Goal: Task Accomplishment & Management: Use online tool/utility

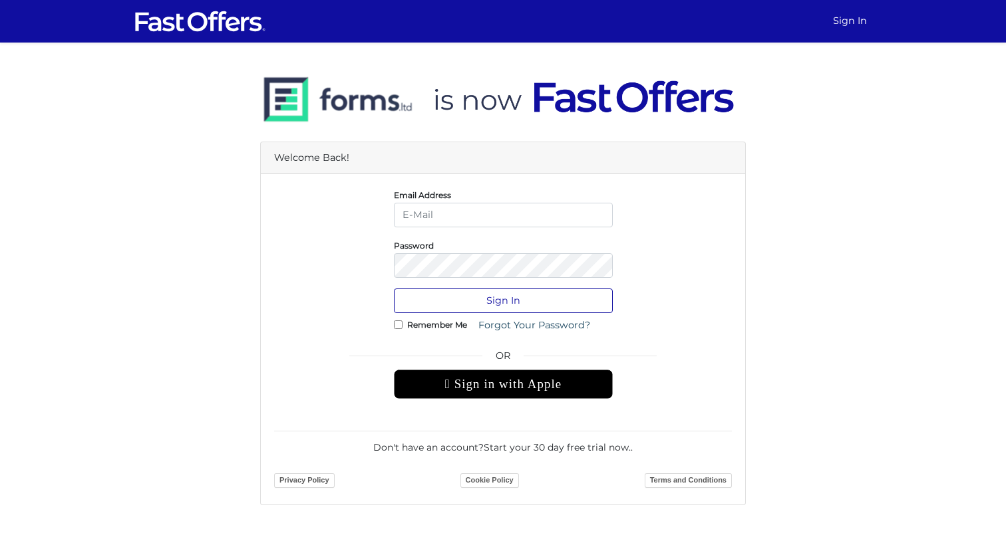
type input "[EMAIL_ADDRESS][PERSON_NAME][DOMAIN_NAME]"
click at [510, 307] on button "Sign In" at bounding box center [503, 301] width 219 height 25
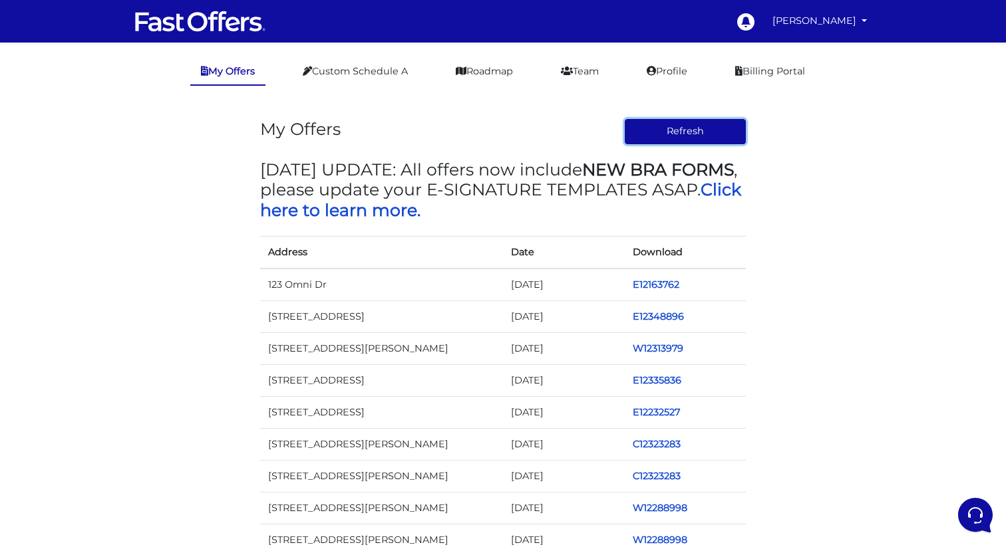
click at [674, 132] on button "Refresh" at bounding box center [686, 131] width 122 height 25
click at [655, 285] on link "E12163762" at bounding box center [656, 285] width 47 height 12
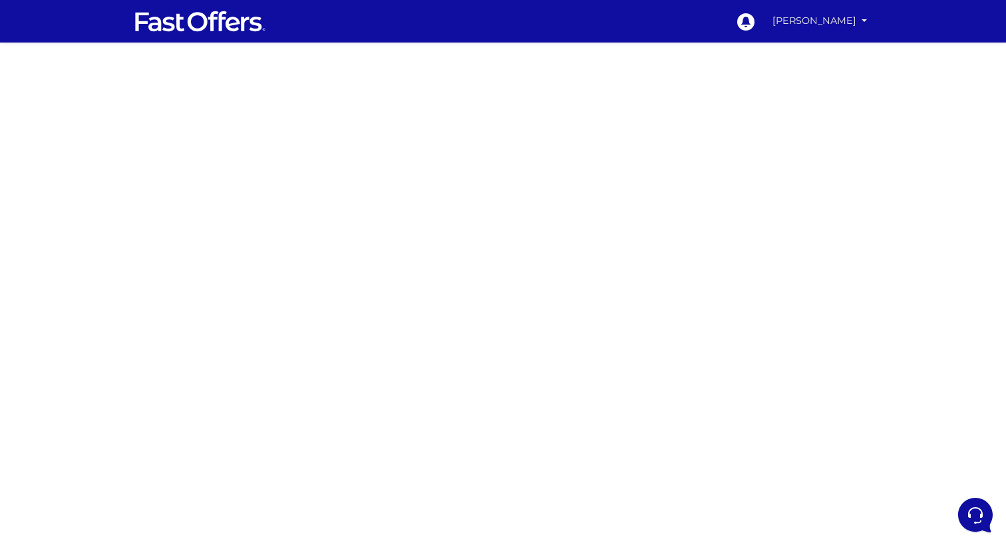
click at [816, 22] on link "[PERSON_NAME]" at bounding box center [819, 21] width 105 height 26
click at [802, 51] on link "My Offers" at bounding box center [818, 51] width 105 height 21
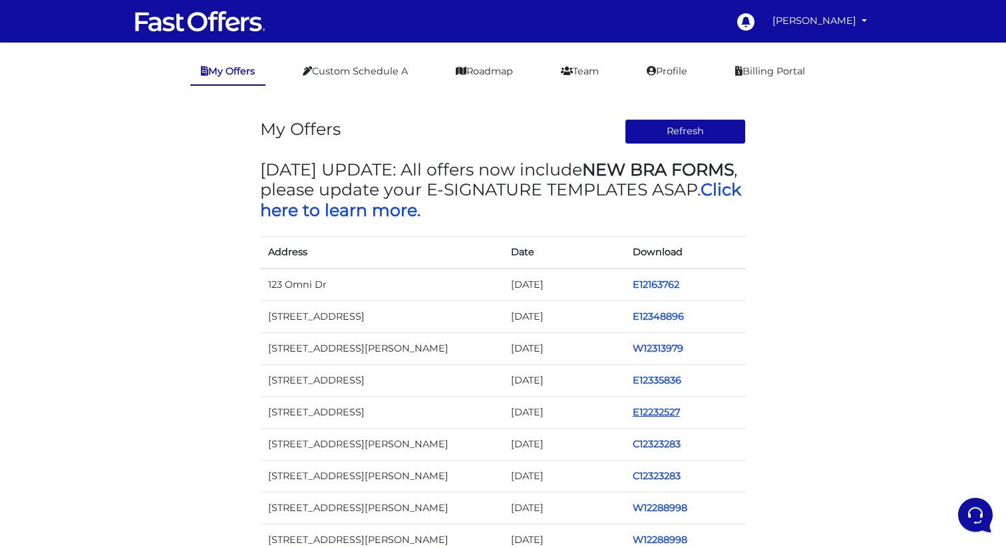
click at [649, 412] on link "E12232527" at bounding box center [656, 412] width 47 height 12
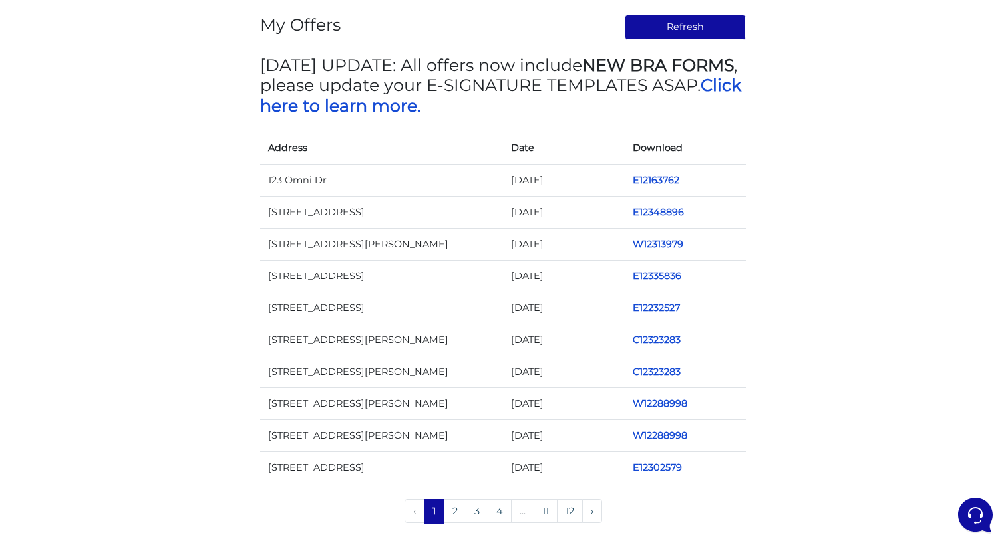
scroll to position [103, 0]
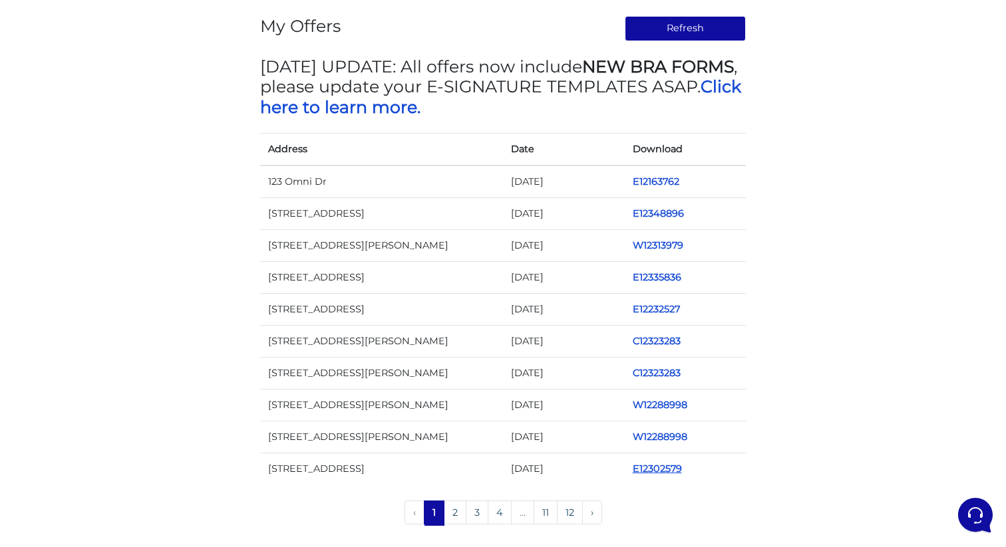
click at [643, 471] on link "E12302579" at bounding box center [657, 469] width 49 height 12
click at [650, 438] on link "W12288998" at bounding box center [660, 437] width 55 height 12
